Goal: Task Accomplishment & Management: Use online tool/utility

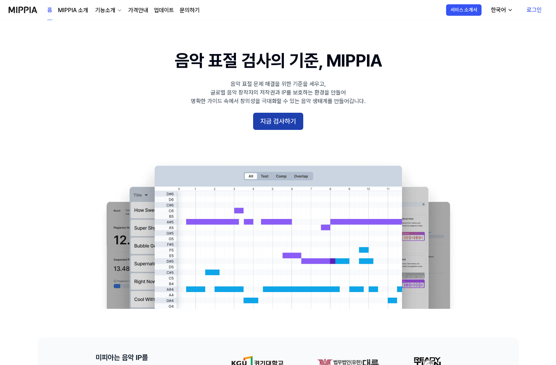
click at [254, 117] on button "지금 검사하기" at bounding box center [278, 121] width 50 height 17
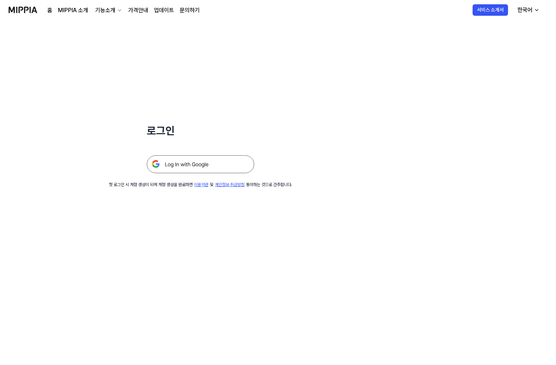
click at [212, 167] on img at bounding box center [200, 164] width 107 height 18
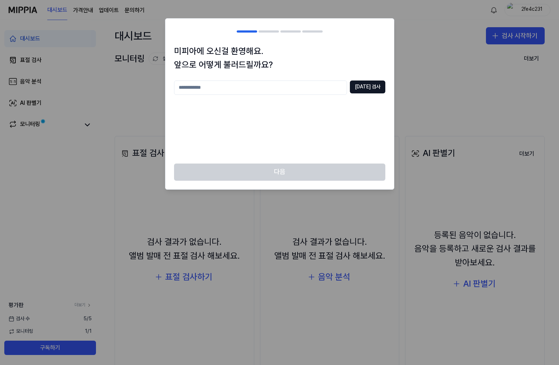
drag, startPoint x: 224, startPoint y: 89, endPoint x: 232, endPoint y: 90, distance: 8.7
click at [224, 89] on input "text" at bounding box center [260, 88] width 173 height 14
type input "*****"
click at [365, 93] on div "***** [DATE] 검사" at bounding box center [279, 88] width 211 height 14
click at [364, 91] on button "[DATE] 검사" at bounding box center [367, 87] width 35 height 13
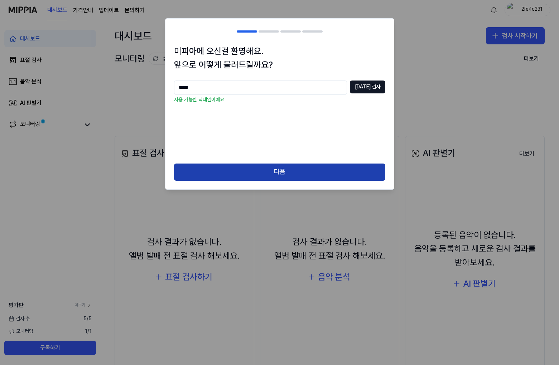
drag, startPoint x: 262, startPoint y: 158, endPoint x: 261, endPoint y: 164, distance: 6.7
click at [262, 160] on div "미피아에 오신걸 환영해요. 앞으로 어떻게 불러드릴까요? ***** [DATE] 검사 사용 가능한 닉네임이에요" at bounding box center [279, 103] width 228 height 119
click at [261, 168] on button "다음" at bounding box center [279, 172] width 211 height 17
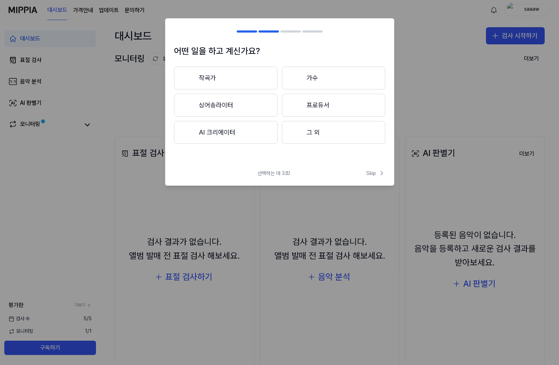
click at [256, 81] on button "작곡가" at bounding box center [225, 78] width 103 height 23
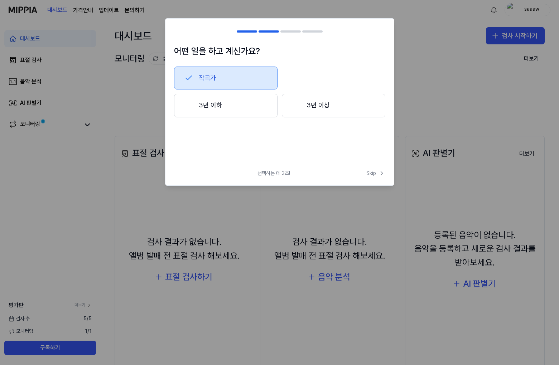
click at [305, 105] on button "3년 이상" at bounding box center [333, 106] width 103 height 24
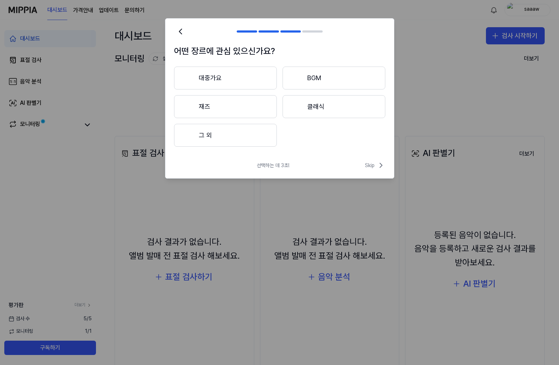
click at [232, 66] on div "어떤 장르에 관심 있으신가요? 대중가요 BGM 재즈 클래식 그 외" at bounding box center [279, 99] width 228 height 111
click at [234, 73] on button "대중가요" at bounding box center [225, 78] width 103 height 23
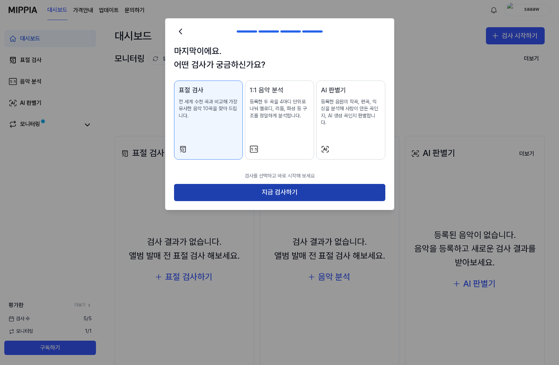
click at [273, 191] on button "지금 검사하기" at bounding box center [279, 192] width 211 height 17
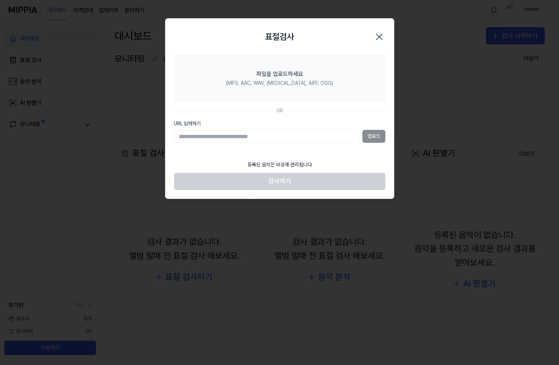
click at [378, 36] on icon "button" at bounding box center [378, 36] width 11 height 11
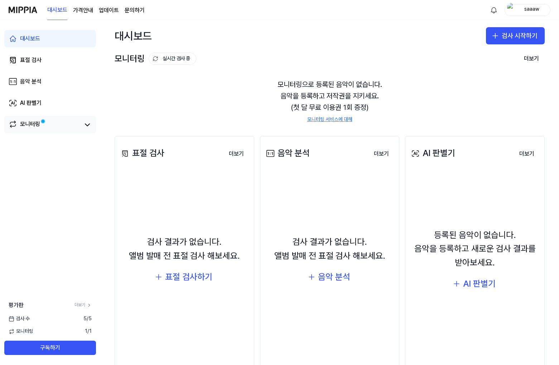
click at [69, 129] on div "모니터링" at bounding box center [50, 124] width 92 height 17
click at [72, 125] on link "모니터링" at bounding box center [45, 125] width 72 height 10
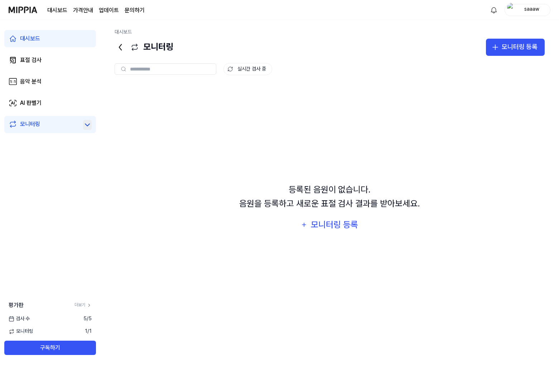
click at [89, 124] on icon at bounding box center [87, 125] width 4 height 2
click at [225, 148] on div "등록된 음원이 없습니다. 음원을 등록하고 새로운 표절 검사 결과를 받아보세요. 모니터링 등록" at bounding box center [330, 208] width 430 height 248
